Goal: Task Accomplishment & Management: Manage account settings

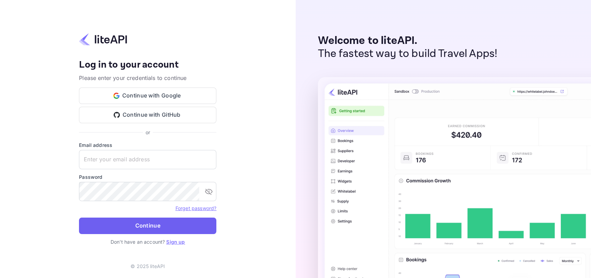
type input "[PERSON_NAME][EMAIL_ADDRESS][DOMAIN_NAME]"
click at [184, 220] on button "Continue" at bounding box center [147, 226] width 137 height 16
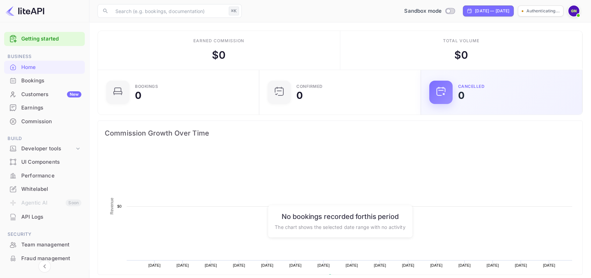
scroll to position [112, 158]
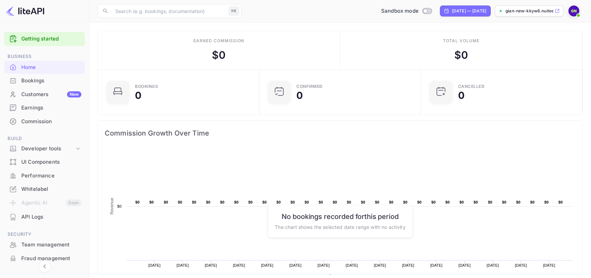
click at [66, 96] on div "Customers New" at bounding box center [51, 95] width 60 height 8
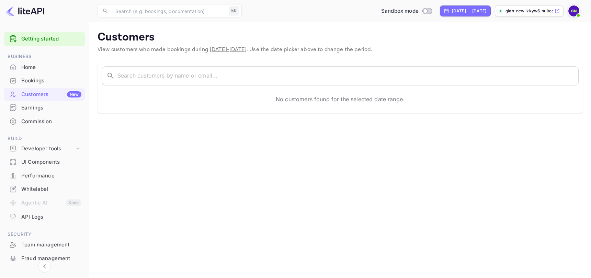
click at [573, 12] on img at bounding box center [573, 10] width 11 height 11
click at [549, 72] on div "Logout" at bounding box center [540, 71] width 79 height 16
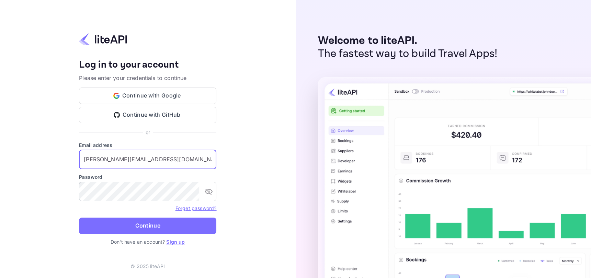
click at [156, 159] on input "g.caprini+test@nuitee.com" at bounding box center [147, 159] width 137 height 19
type input "billing@hotelprive.net"
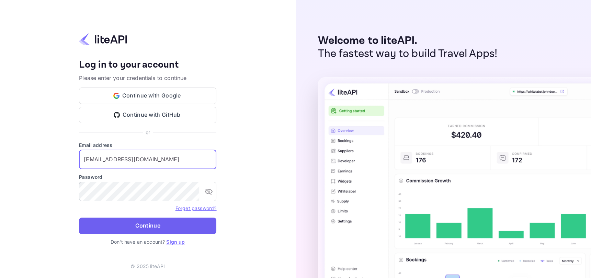
click at [150, 223] on button "Continue" at bounding box center [147, 226] width 137 height 16
